Goal: Information Seeking & Learning: Learn about a topic

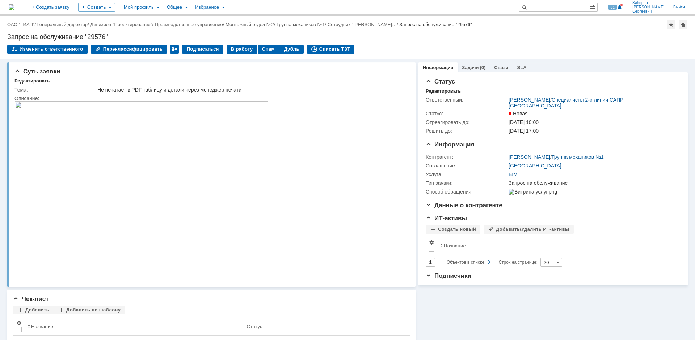
click at [14, 7] on img at bounding box center [12, 7] width 6 height 6
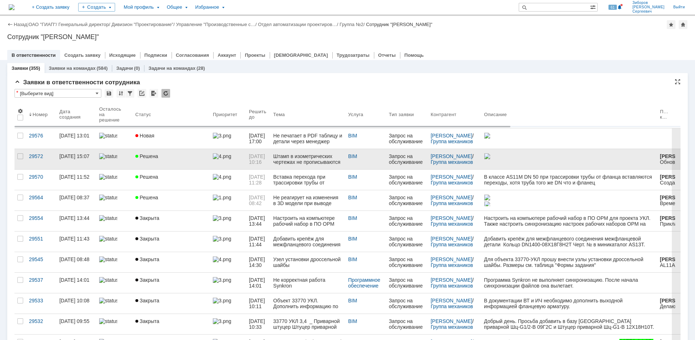
click at [329, 160] on div "Штамп в изометрических чертежах не прописываются" at bounding box center [307, 160] width 69 height 12
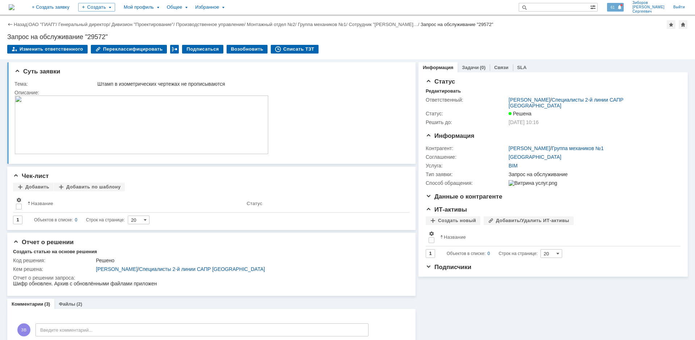
click at [624, 6] on div "61" at bounding box center [615, 7] width 17 height 9
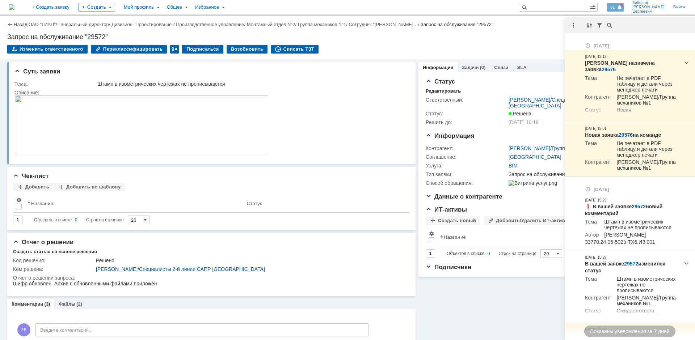
click at [624, 6] on div "61" at bounding box center [615, 7] width 17 height 9
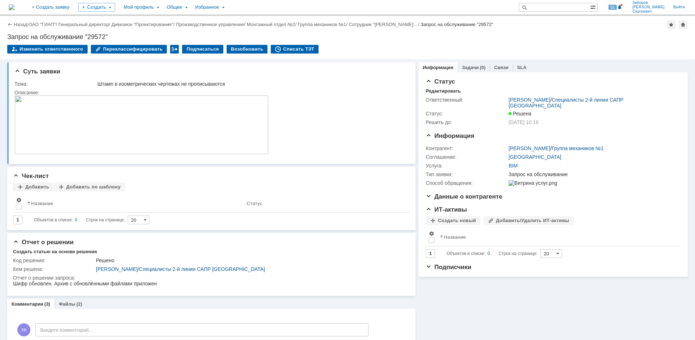
click at [14, 7] on img at bounding box center [12, 7] width 6 height 6
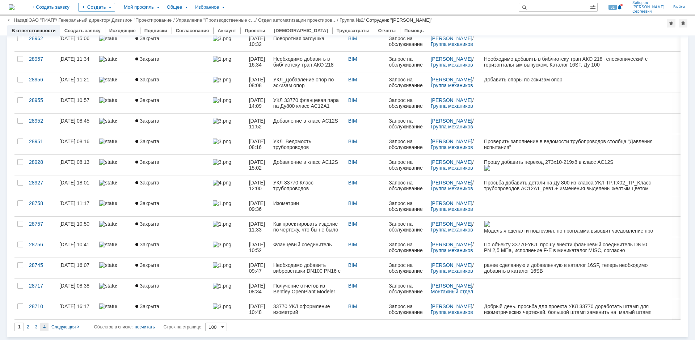
click at [45, 326] on span "4" at bounding box center [44, 327] width 3 height 5
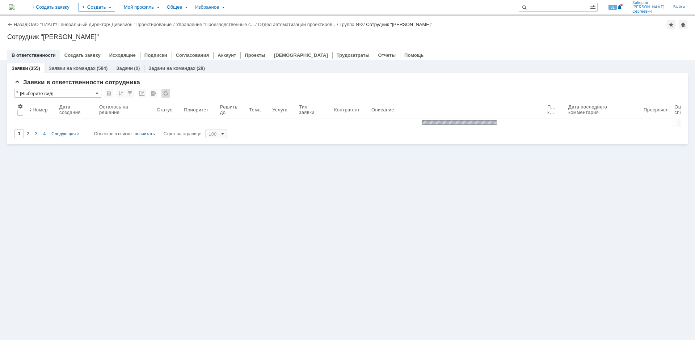
type input "4"
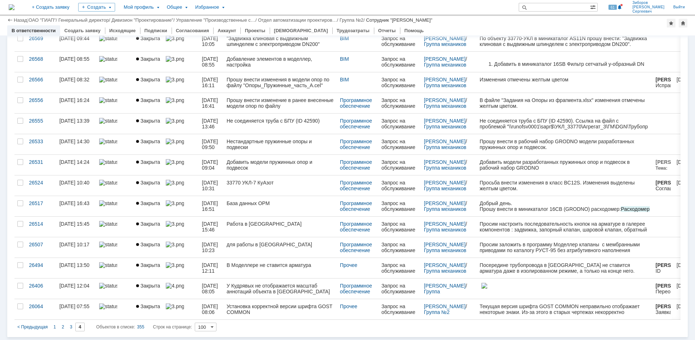
click at [54, 325] on span "1" at bounding box center [55, 327] width 3 height 5
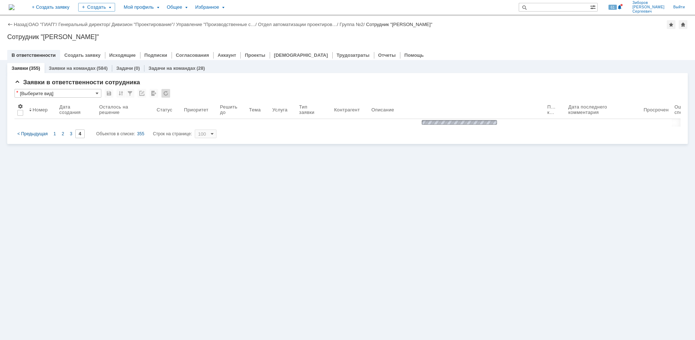
type input "1"
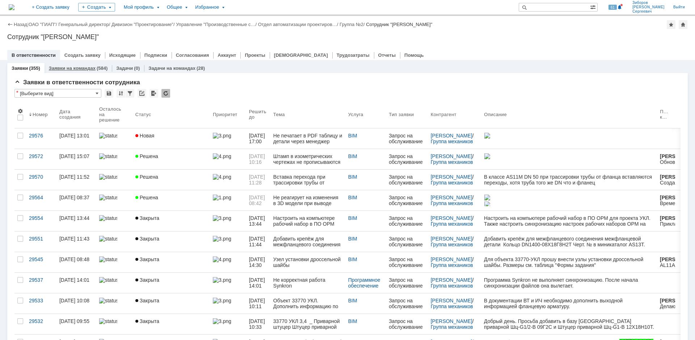
click at [84, 66] on link "Заявки на командах" at bounding box center [72, 68] width 47 height 5
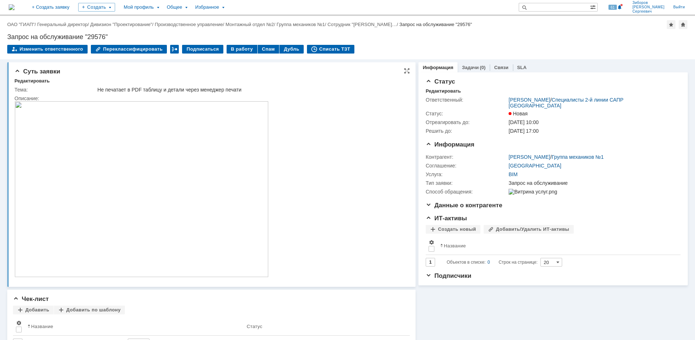
click at [145, 151] on img at bounding box center [141, 189] width 254 height 176
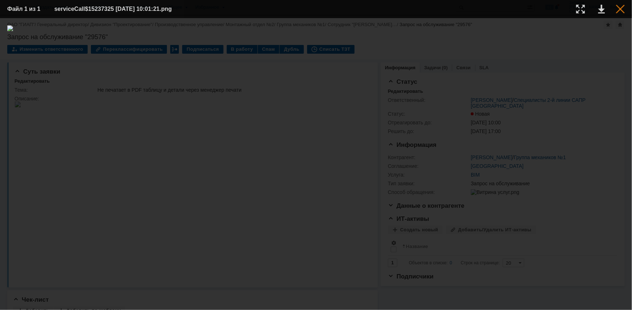
click at [623, 8] on div at bounding box center [620, 9] width 9 height 9
